Goal: Task Accomplishment & Management: Use online tool/utility

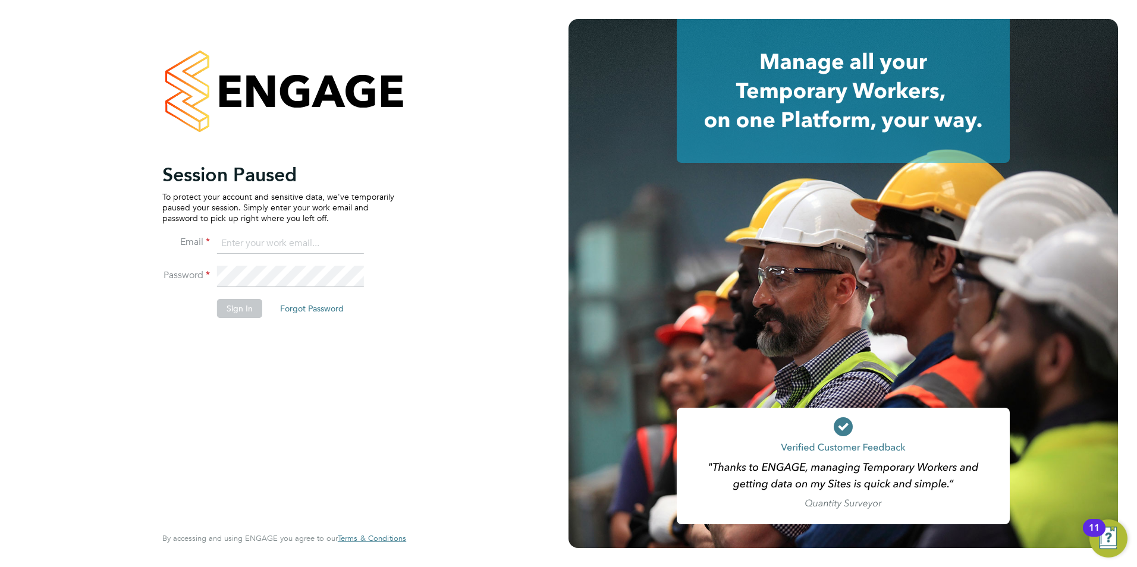
type input "libby@mmpconsultancy.co.uk"
drag, startPoint x: 232, startPoint y: 301, endPoint x: 233, endPoint y: 310, distance: 9.0
click at [232, 309] on button "Sign In" at bounding box center [239, 308] width 45 height 19
click at [0, 0] on div "Sorry, we are having problems connecting to our services." at bounding box center [0, 0] width 0 height 0
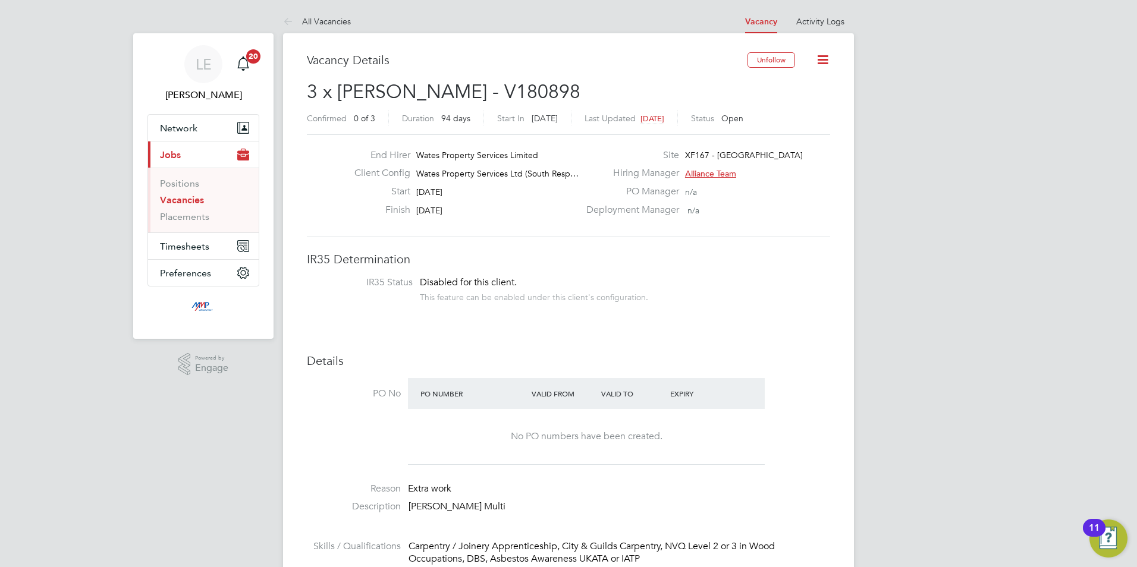
click at [191, 196] on link "Vacancies" at bounding box center [182, 199] width 44 height 11
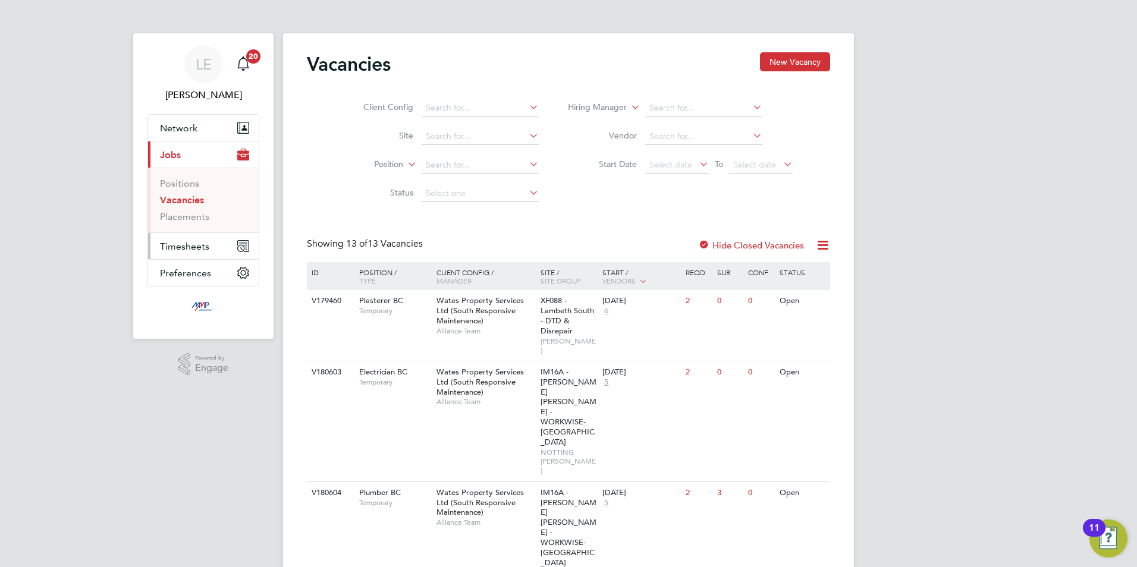
click at [166, 237] on button "Timesheets" at bounding box center [203, 246] width 111 height 26
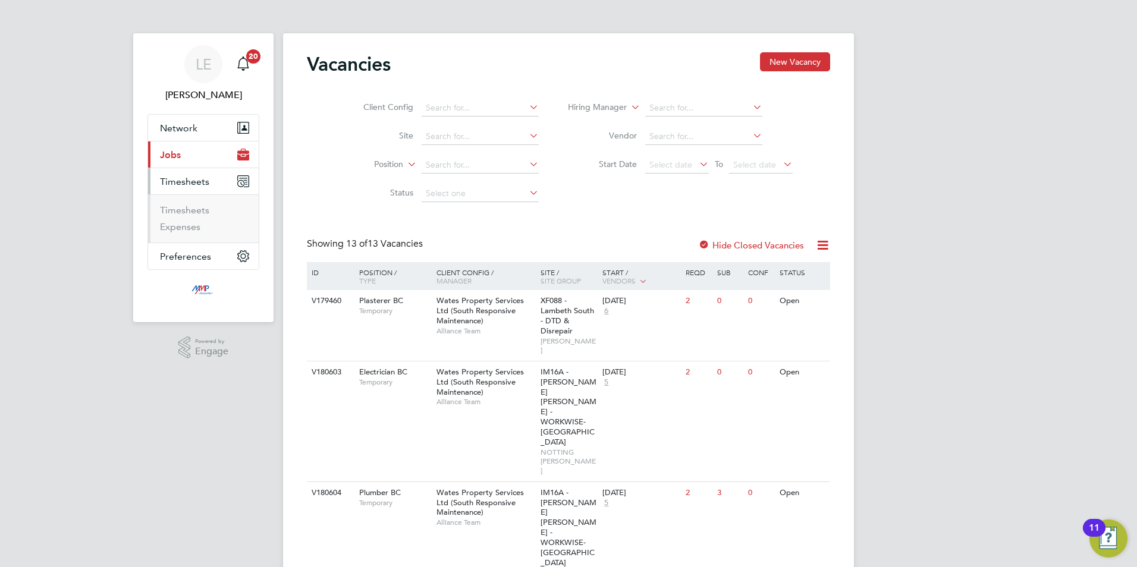
click at [180, 204] on ul "Timesheets Expenses" at bounding box center [203, 218] width 111 height 48
click at [184, 210] on link "Timesheets" at bounding box center [184, 209] width 49 height 11
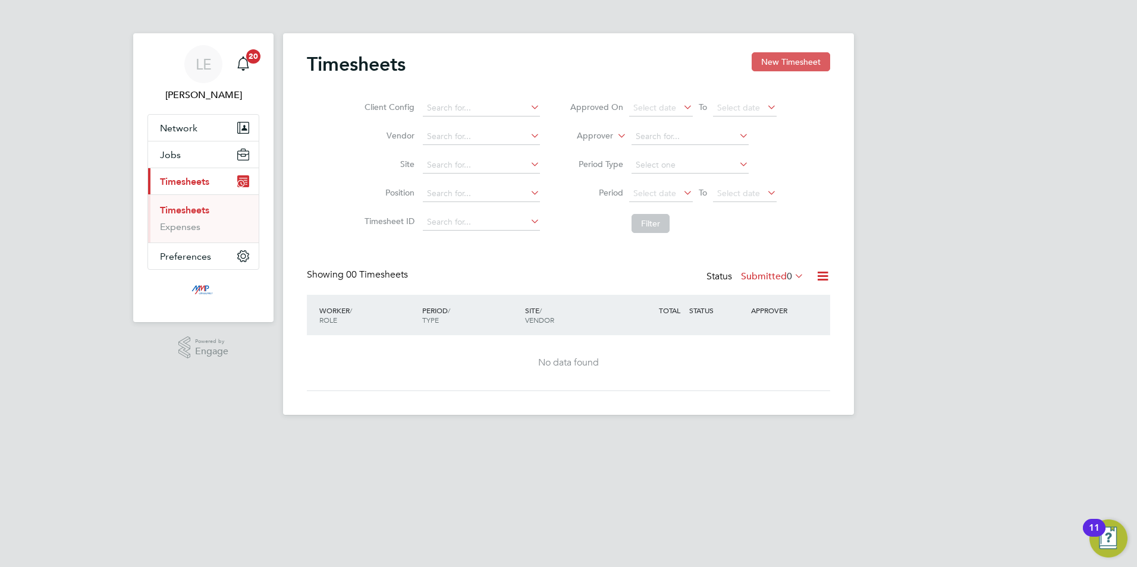
click at [784, 59] on button "New Timesheet" at bounding box center [790, 61] width 78 height 19
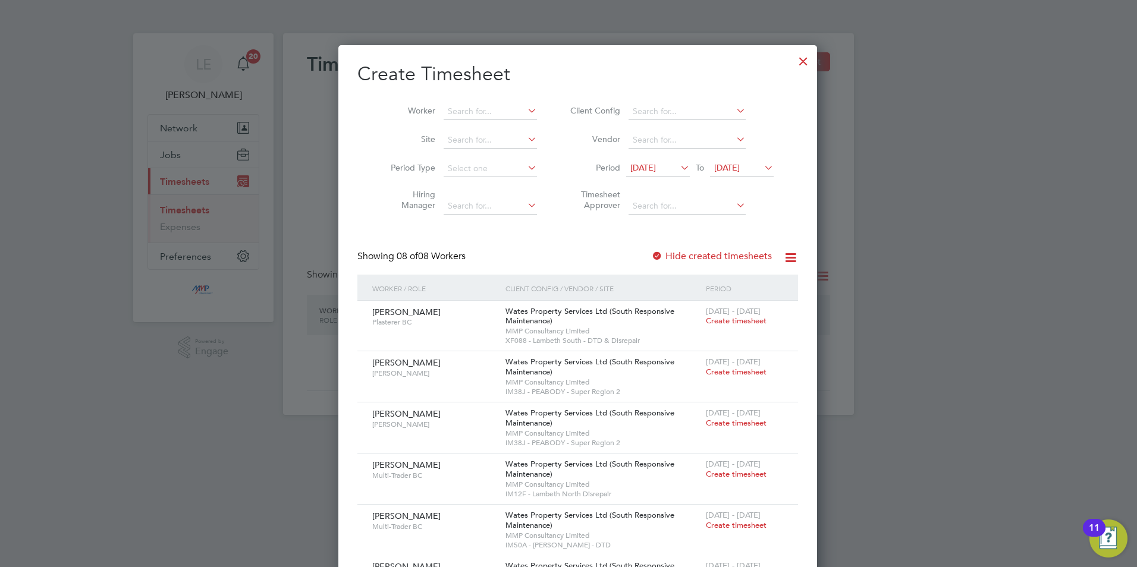
click at [652, 175] on span "[DATE]" at bounding box center [658, 169] width 64 height 16
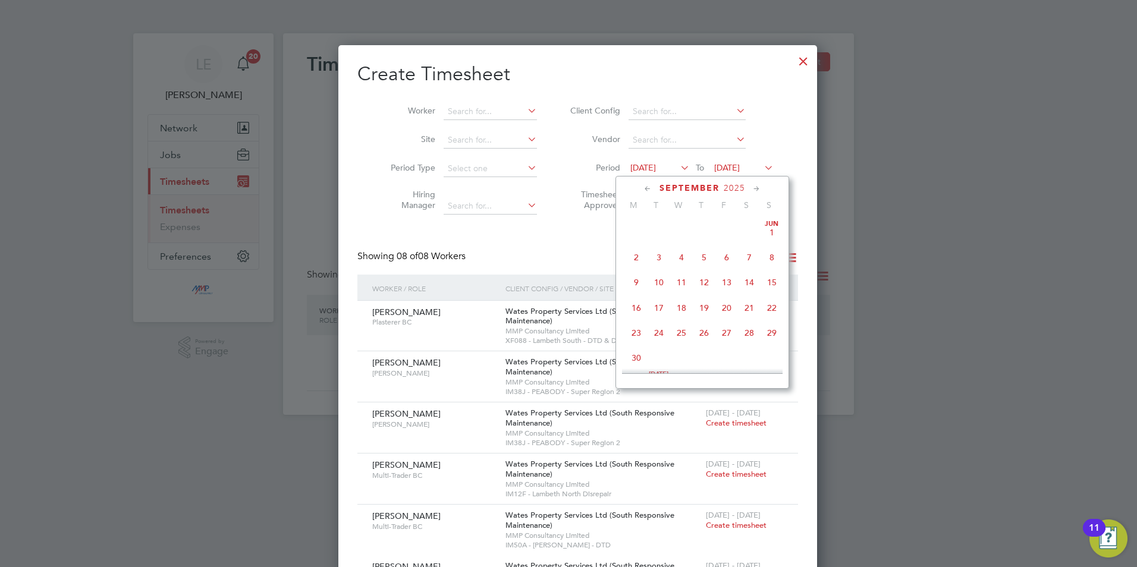
scroll to position [411, 0]
click at [542, 229] on div "Create Timesheet Worker Site Period Type Hiring Manager Client Config Vendor Pe…" at bounding box center [577, 406] width 440 height 688
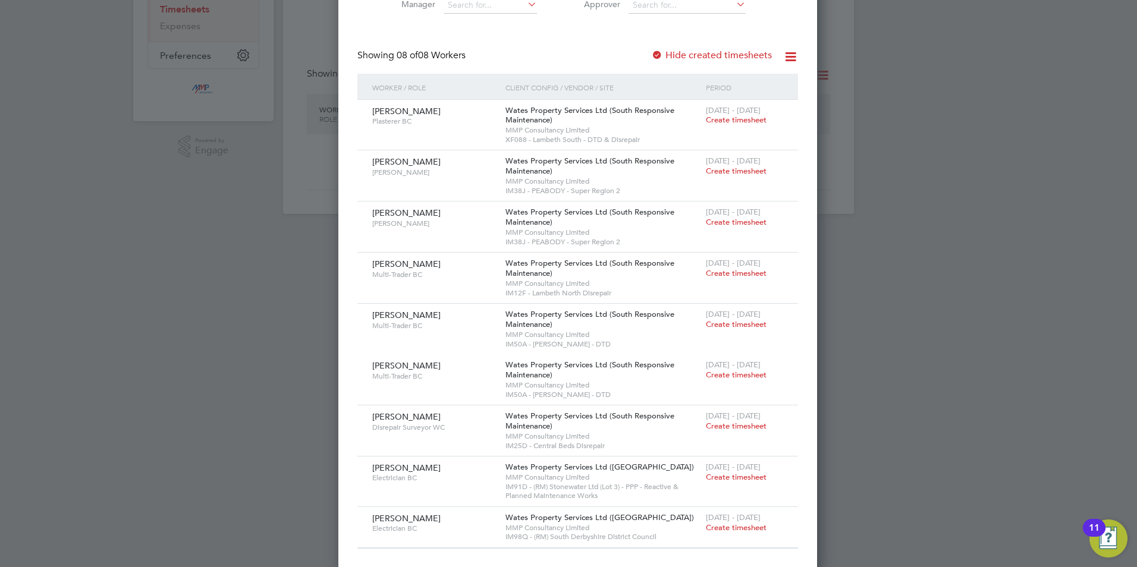
scroll to position [206, 0]
